Goal: Task Accomplishment & Management: Use online tool/utility

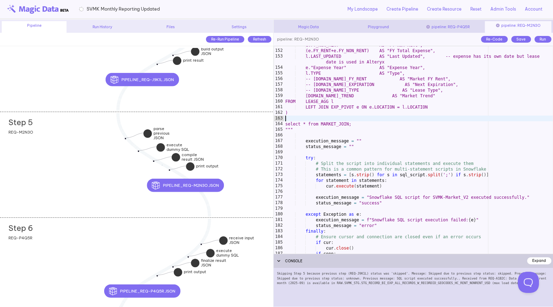
click at [306, 121] on div "e.FY_NON_RENT AS "FY Non-Rent", (e.FY_RENT+e.FY_NON_RENT) AS "FY Total Expense"…" at bounding box center [418, 151] width 269 height 219
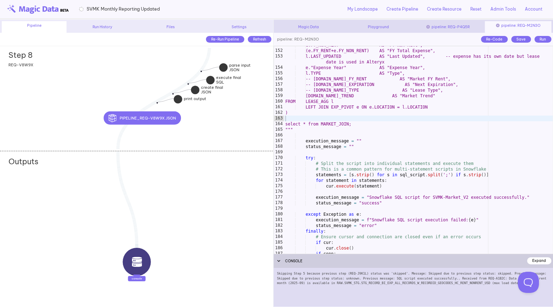
click at [66, 106] on div "Step 8 add section adding new section REQ-V8W9X" at bounding box center [136, 97] width 273 height 106
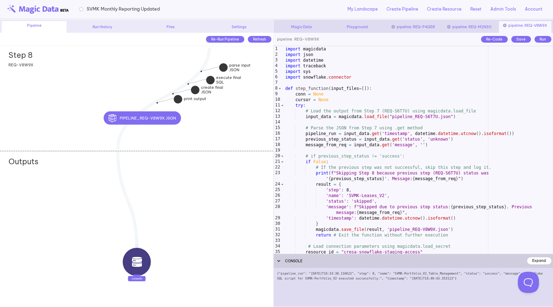
click at [323, 148] on div "import magicdata import json import datetime import traceback import sys import…" at bounding box center [418, 155] width 269 height 219
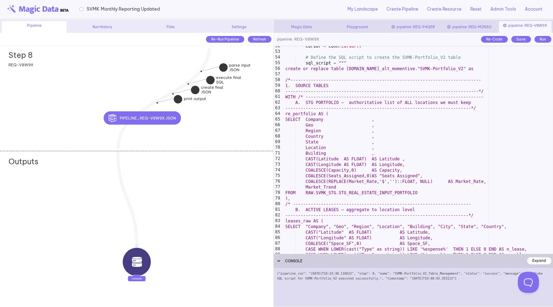
scroll to position [305, 0]
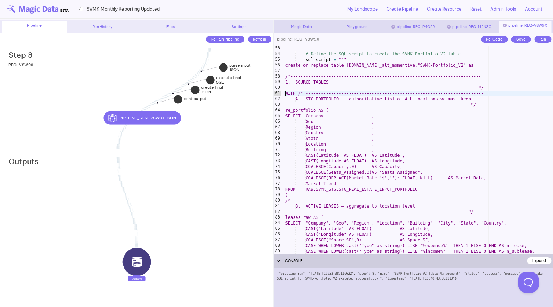
click at [286, 95] on div "# Define the SQL script to create the SVMK-Portfolio_V2 table sql_script = """ …" at bounding box center [418, 154] width 269 height 219
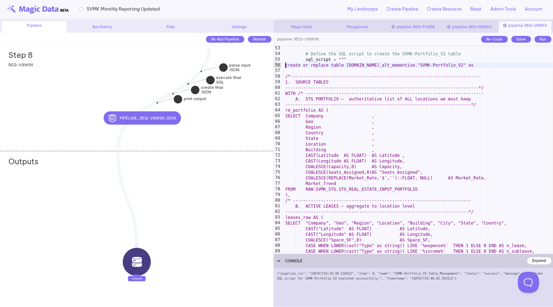
click at [286, 67] on div "# Define the SQL script to create the SVMK-Portfolio_V2 table sql_script = """ …" at bounding box center [418, 154] width 269 height 219
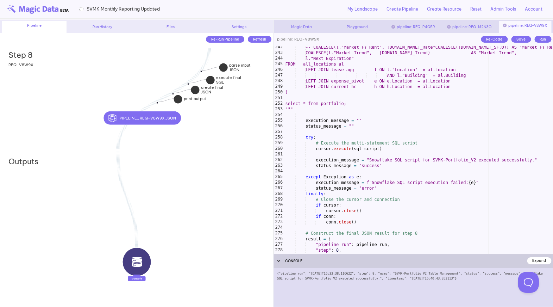
scroll to position [1396, 0]
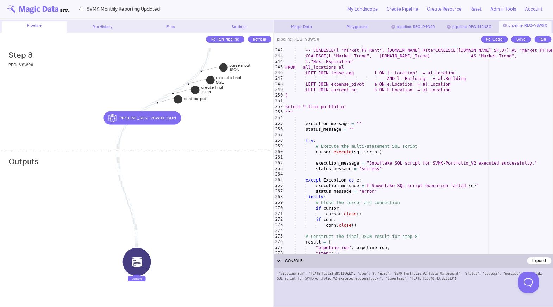
click at [348, 108] on div "h.HC_Date as "HC_Date", -- COALESCE(l."Market FY Rent", al.Market_Rate*COALESCE…" at bounding box center [418, 151] width 269 height 219
type textarea "**********"
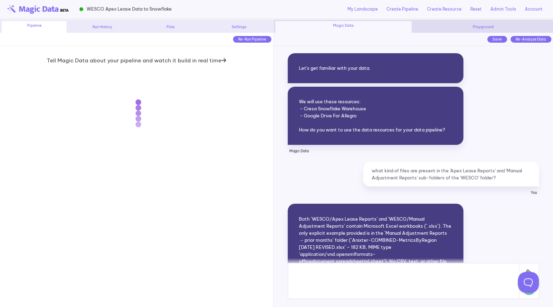
scroll to position [4895, 0]
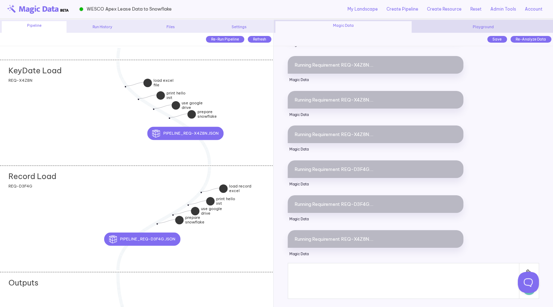
click at [113, 127] on div "KeyDate Load add section adding new section REQ-X4Z8N" at bounding box center [136, 113] width 273 height 106
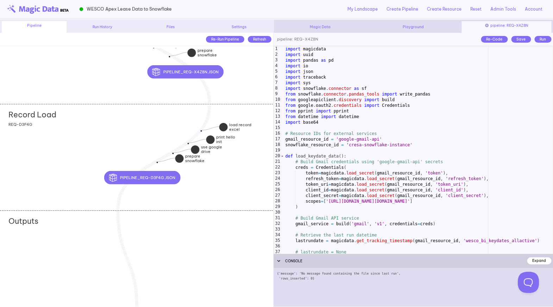
click at [67, 183] on div "Record Load add section adding new section REQ-D3F4G" at bounding box center [136, 157] width 273 height 106
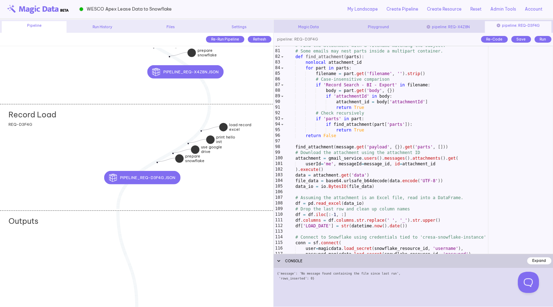
scroll to position [467, 0]
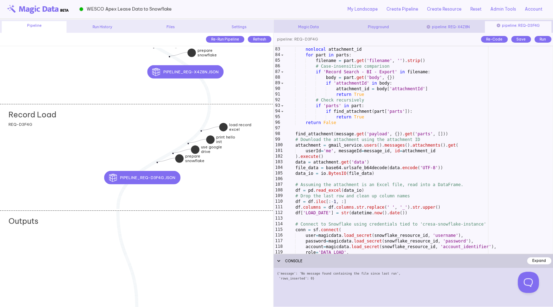
type textarea "**********"
click at [320, 148] on div "def find_attachment ( parts ) : nonlocal attachment_id for part in parts : file…" at bounding box center [418, 150] width 269 height 219
click at [304, 127] on div "def find_attachment ( parts ) : nonlocal attachment_id for part in parts : file…" at bounding box center [418, 150] width 269 height 219
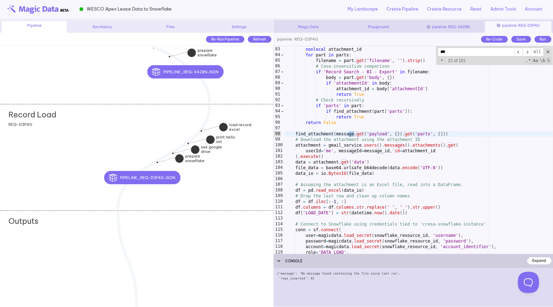
scroll to position [618, 0]
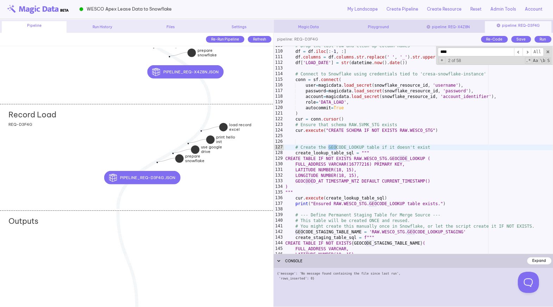
type input "*****"
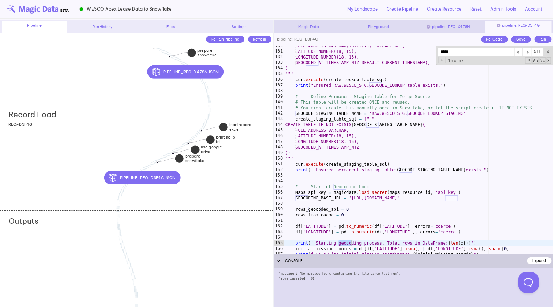
scroll to position [854, 0]
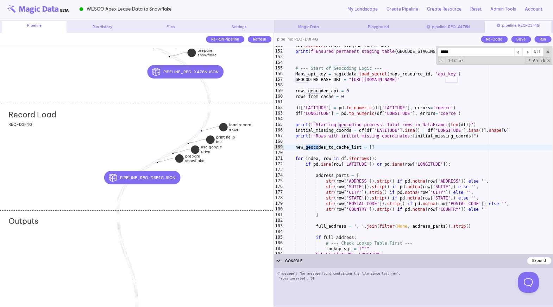
type textarea "**********"
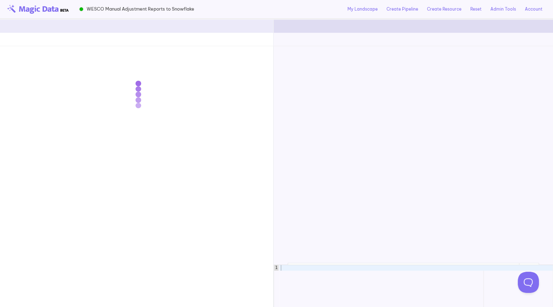
scroll to position [4960, 0]
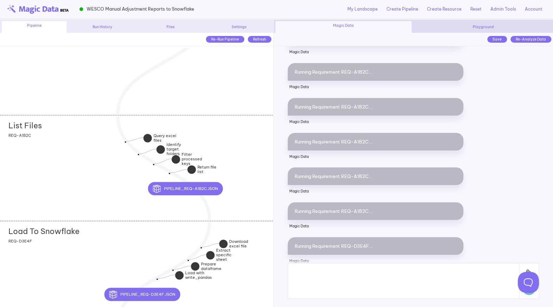
click at [89, 176] on div "List Files add section adding new section REQ-A1B2C" at bounding box center [136, 168] width 273 height 106
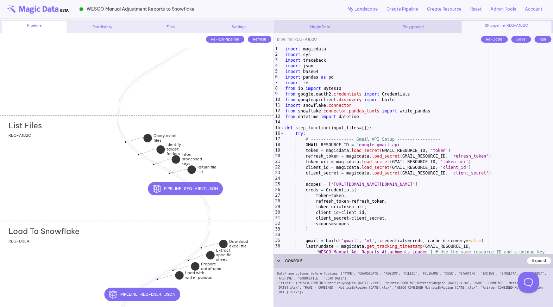
click at [358, 188] on div "import magicdata import sys import traceback import json import base64 import p…" at bounding box center [418, 161] width 269 height 230
click at [370, 207] on div "import magicdata import sys import traceback import json import base64 import p…" at bounding box center [418, 161] width 269 height 230
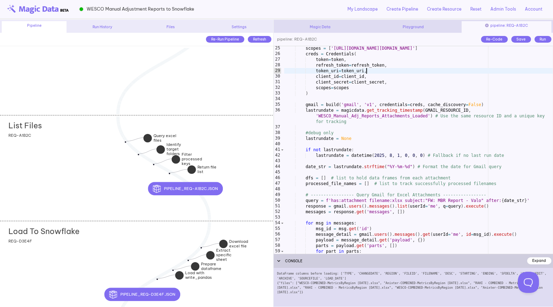
scroll to position [135, 0]
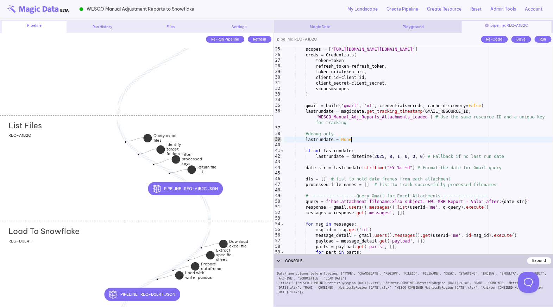
click at [360, 141] on div "scopes = [ 'https://www.googleapis.com/auth/gmail.readonly' ] creds = Credentia…" at bounding box center [418, 150] width 269 height 219
click at [517, 39] on div "Save" at bounding box center [521, 39] width 20 height 7
click at [367, 141] on div "scopes = [ 'https://www.googleapis.com/auth/gmail.readonly' ] creds = Credentia…" at bounding box center [418, 150] width 269 height 219
click at [391, 157] on div "scopes = [ 'https://www.googleapis.com/auth/gmail.readonly' ] creds = Credentia…" at bounding box center [418, 150] width 269 height 219
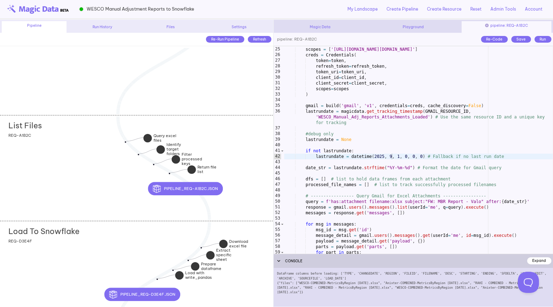
click at [520, 42] on div "Save" at bounding box center [521, 39] width 20 height 7
type textarea "**********"
click at [481, 153] on div "scopes = [ 'https://www.googleapis.com/auth/gmail.readonly' ] creds = Credentia…" at bounding box center [418, 150] width 269 height 219
click at [545, 40] on div "Run" at bounding box center [543, 39] width 17 height 7
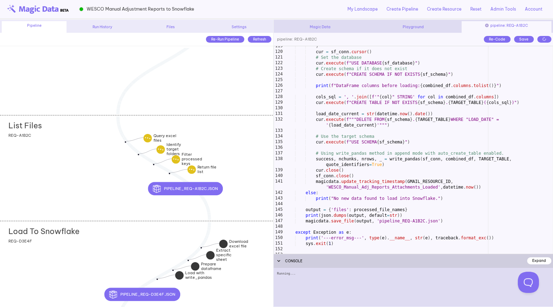
scroll to position [700, 0]
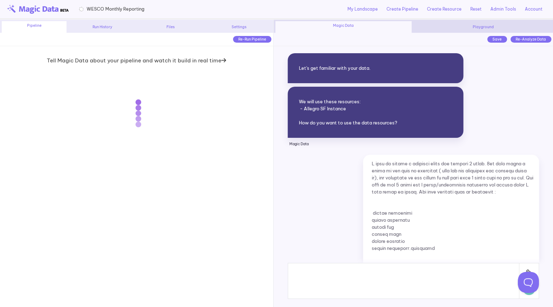
scroll to position [4112, 0]
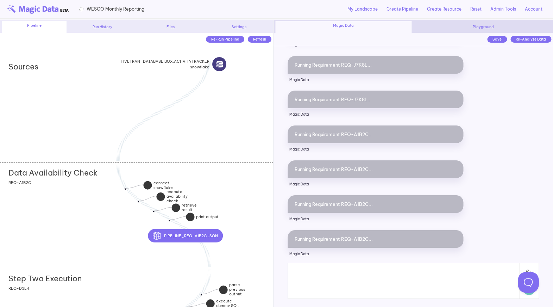
click at [75, 191] on div "Data Availability Check add section adding new section REQ-A1B2C" at bounding box center [136, 215] width 273 height 106
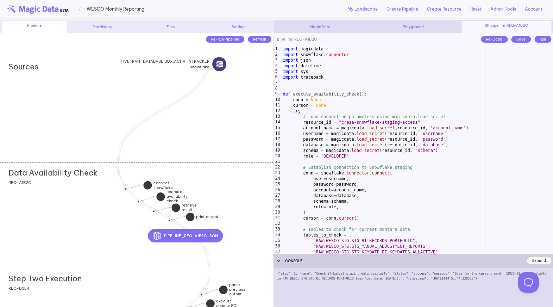
click at [354, 187] on div "import magicdata import snowflake . connector import json import datetime impor…" at bounding box center [417, 155] width 272 height 219
click at [362, 187] on div "import magicdata import snowflake . connector import json import datetime impor…" at bounding box center [417, 155] width 272 height 219
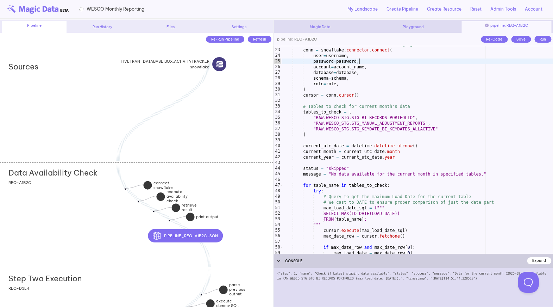
scroll to position [0, 0]
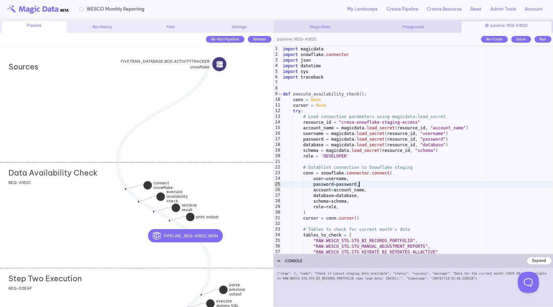
click at [518, 39] on div "Save" at bounding box center [521, 39] width 20 height 7
click at [542, 37] on div "Run" at bounding box center [543, 39] width 17 height 7
click at [422, 128] on div "import magicdata import snowflake . connector import json import datetime impor…" at bounding box center [417, 155] width 272 height 219
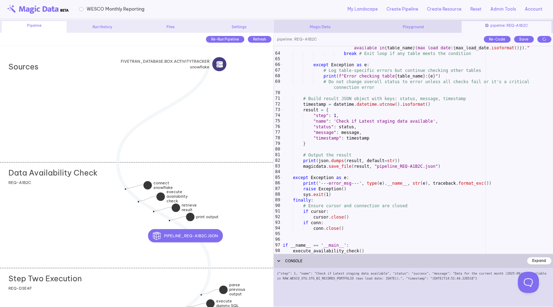
scroll to position [356, 0]
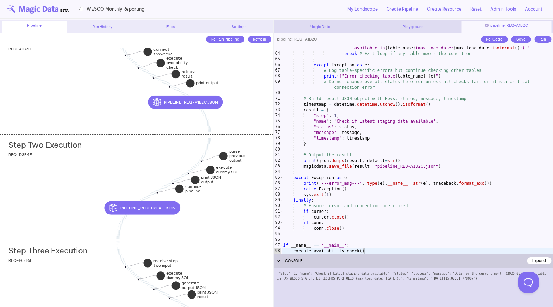
click at [79, 160] on div "Step Two Execution add section adding new section REQ-D3E4F" at bounding box center [136, 187] width 273 height 106
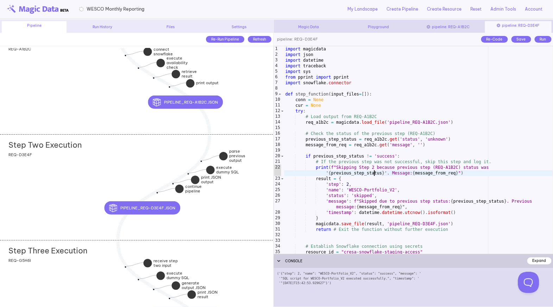
click at [375, 172] on div "import magicdata import json import datetime import traceback import sys from p…" at bounding box center [418, 155] width 269 height 219
click at [525, 38] on div "Save" at bounding box center [521, 39] width 20 height 7
click at [539, 38] on div "Run" at bounding box center [543, 39] width 17 height 7
click at [408, 142] on div "import magicdata import json import datetime import traceback import sys from p…" at bounding box center [418, 155] width 269 height 219
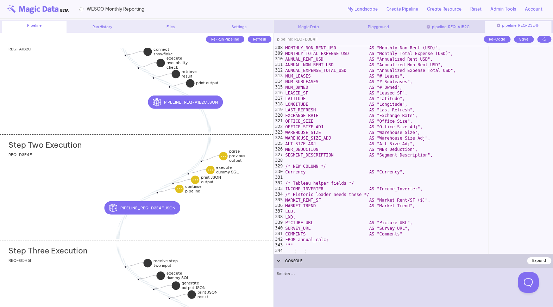
scroll to position [1752, 0]
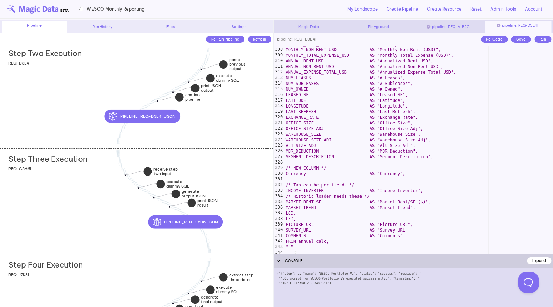
click at [85, 200] on div "Step Three Execution add section adding new section REQ-G5H6I" at bounding box center [136, 201] width 273 height 106
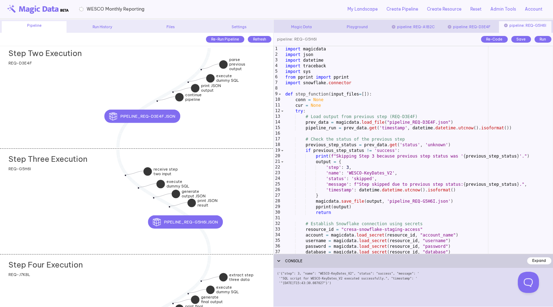
click at [376, 182] on div "import magicdata import json import datetime import traceback import sys from p…" at bounding box center [418, 155] width 269 height 219
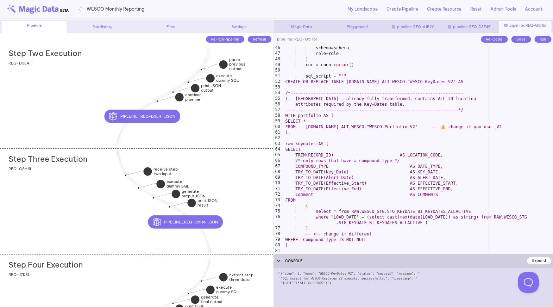
scroll to position [258, 0]
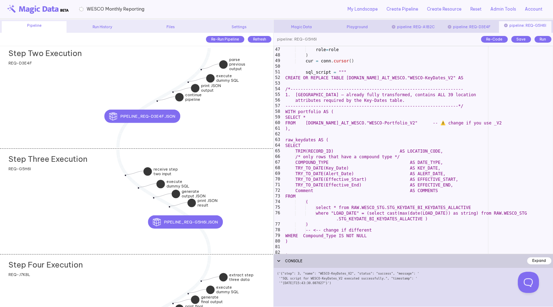
click at [542, 39] on div "Run" at bounding box center [543, 39] width 17 height 7
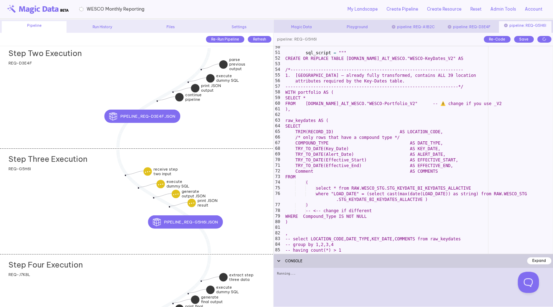
scroll to position [277, 0]
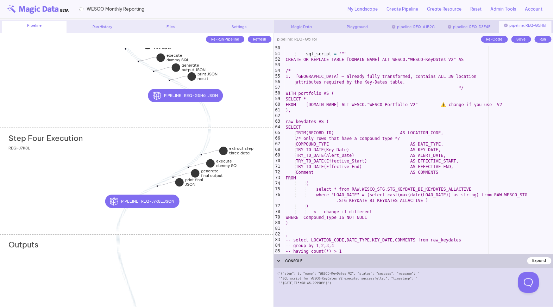
click at [70, 194] on div "Step Four Execution add section adding new section REQ-J7K8L" at bounding box center [136, 181] width 273 height 106
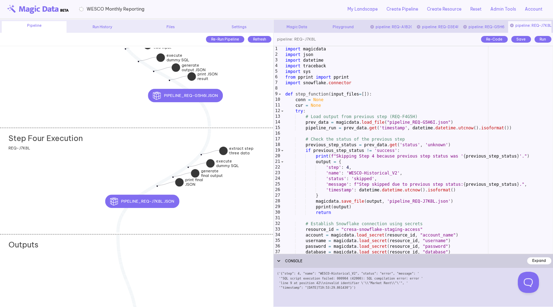
click at [323, 186] on div "import magicdata import json import datetime import traceback import sys from p…" at bounding box center [418, 155] width 269 height 219
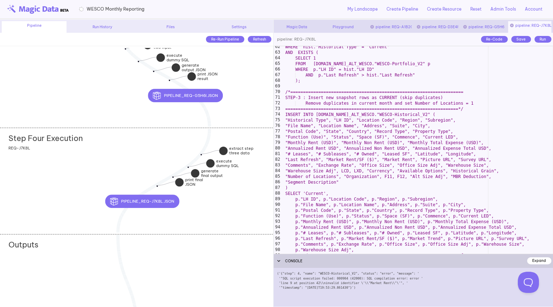
scroll to position [341, 0]
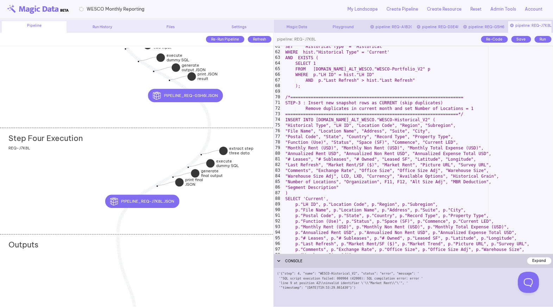
click at [118, 153] on div "Step Four Execution add section adding new section REQ-J7K8L" at bounding box center [136, 181] width 273 height 106
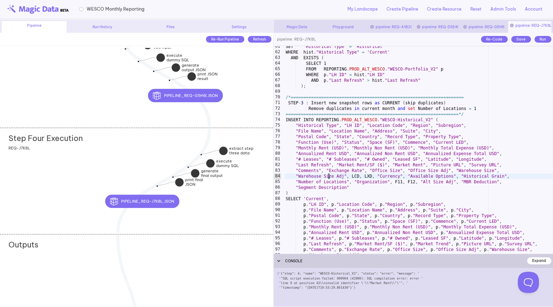
click at [328, 175] on div "SET "Historical Type" = 'Historical' WHERE hist . "Historical Type" = 'Current'…" at bounding box center [418, 153] width 269 height 219
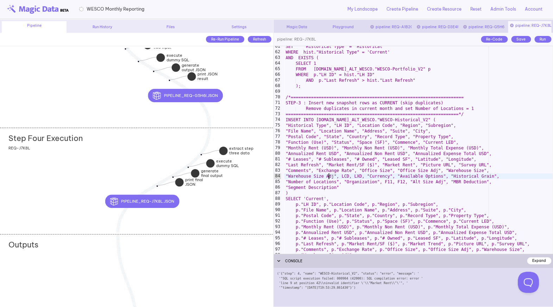
click at [547, 40] on div "Run" at bounding box center [543, 39] width 17 height 7
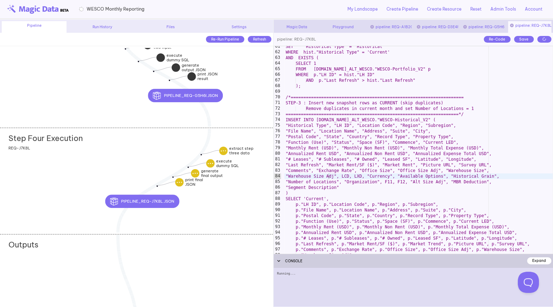
click at [450, 116] on div "SET "Historical Type" = 'Historical' WHERE hist."Historical Type" = 'Current' A…" at bounding box center [418, 153] width 269 height 219
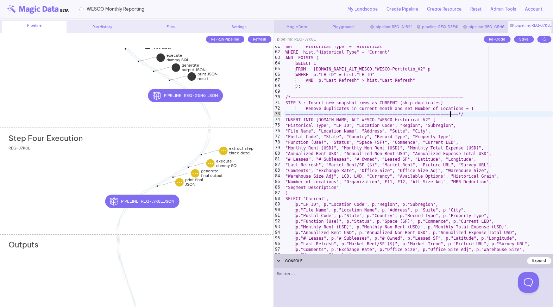
click at [449, 121] on div "SET "Historical Type" = 'Historical' WHERE hist."Historical Type" = 'Current' A…" at bounding box center [418, 153] width 269 height 219
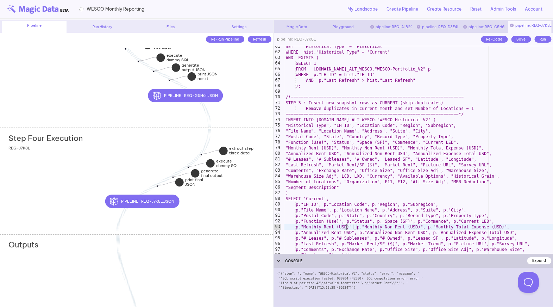
click at [346, 226] on div "SET "Historical Type" = 'Historical' WHERE hist."Historical Type" = 'Current' A…" at bounding box center [418, 153] width 269 height 219
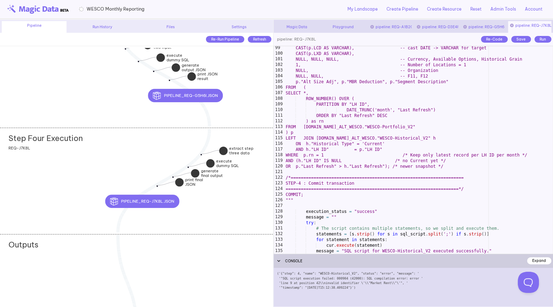
scroll to position [553, 0]
click at [310, 194] on div "CAST(p.LCD AS VARCHAR), -- cast DATE -> VARCHAR for target CAST(p.LXD AS VARCHA…" at bounding box center [418, 154] width 269 height 219
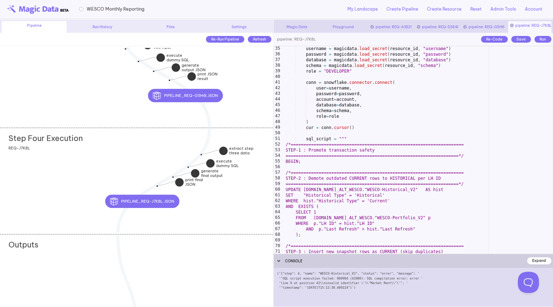
scroll to position [190, 0]
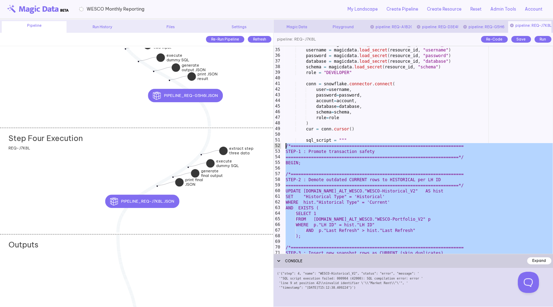
click at [285, 148] on div "account = magicdata . load_secret ( resource_id , "account_name" ) username = m…" at bounding box center [418, 151] width 269 height 219
type textarea "**********"
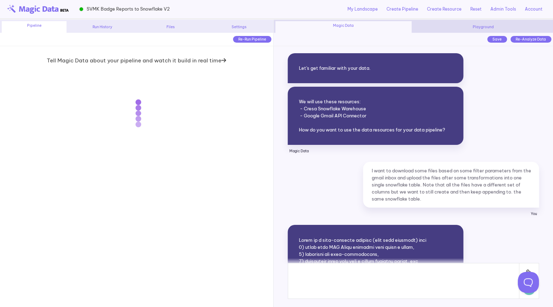
scroll to position [17031, 0]
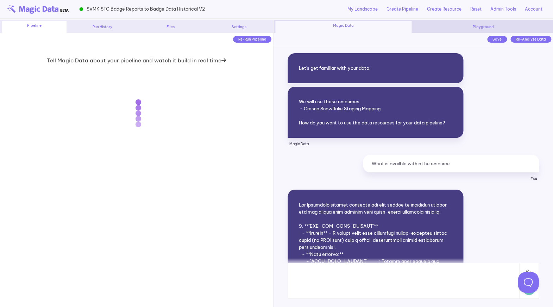
scroll to position [18832, 0]
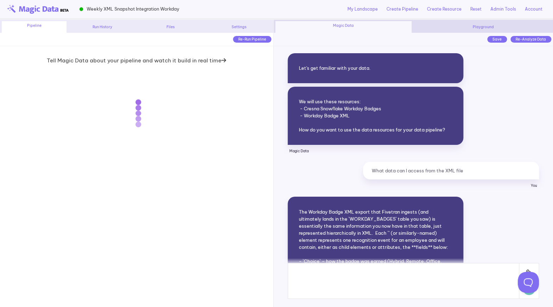
scroll to position [14087, 0]
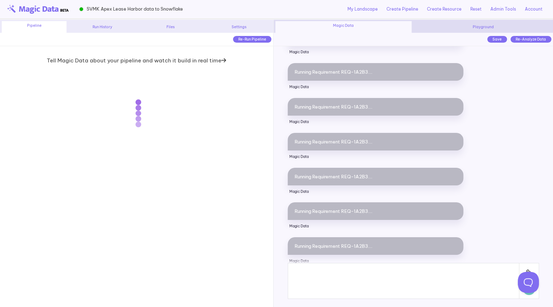
scroll to position [8050, 0]
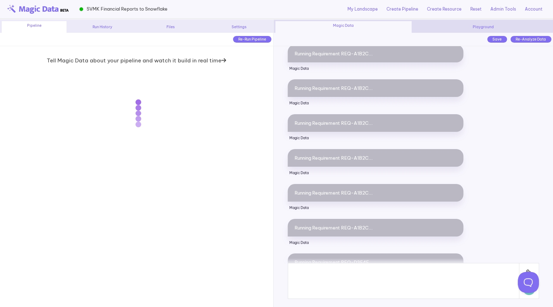
scroll to position [8523, 0]
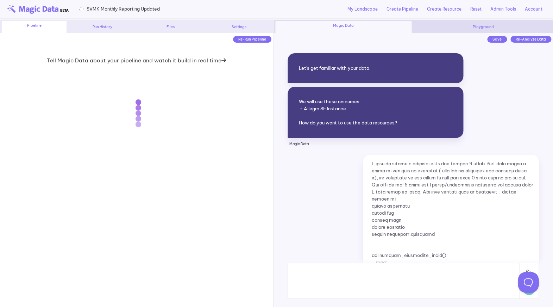
scroll to position [7155, 0]
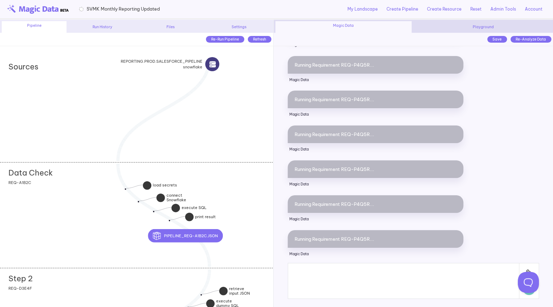
click at [174, 6] on div "My Landscape Create Pipeline Create Resource Reset Admin Tools Update View Dojo…" at bounding box center [353, 9] width 386 height 18
